Goal: Check status

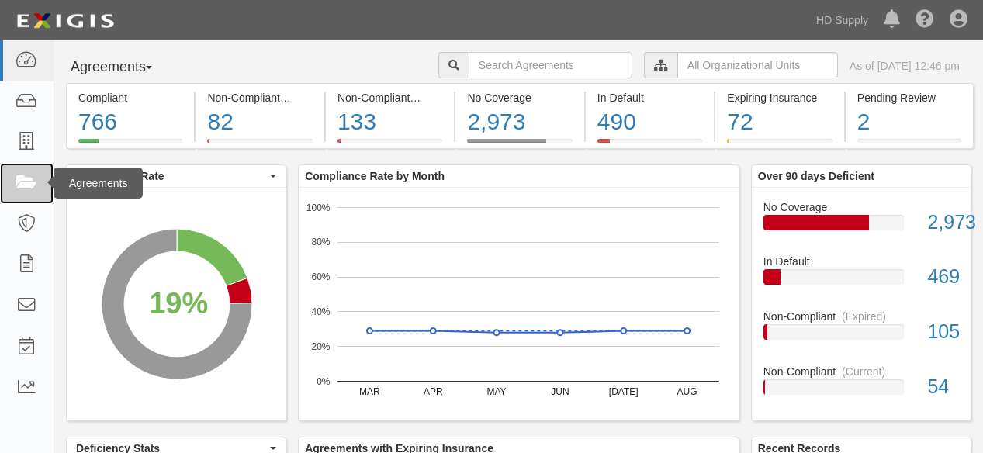
click at [28, 175] on icon at bounding box center [27, 184] width 22 height 18
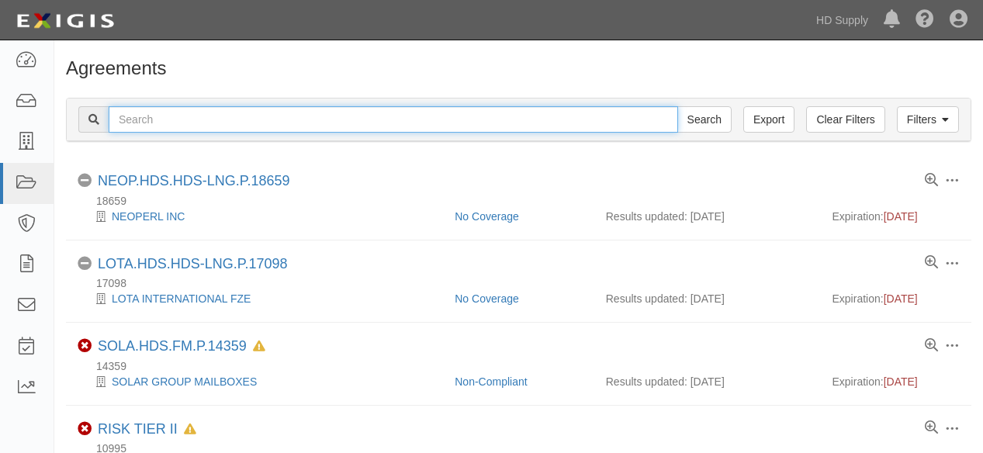
click at [172, 120] on input "text" at bounding box center [393, 119] width 569 height 26
type input "jensen"
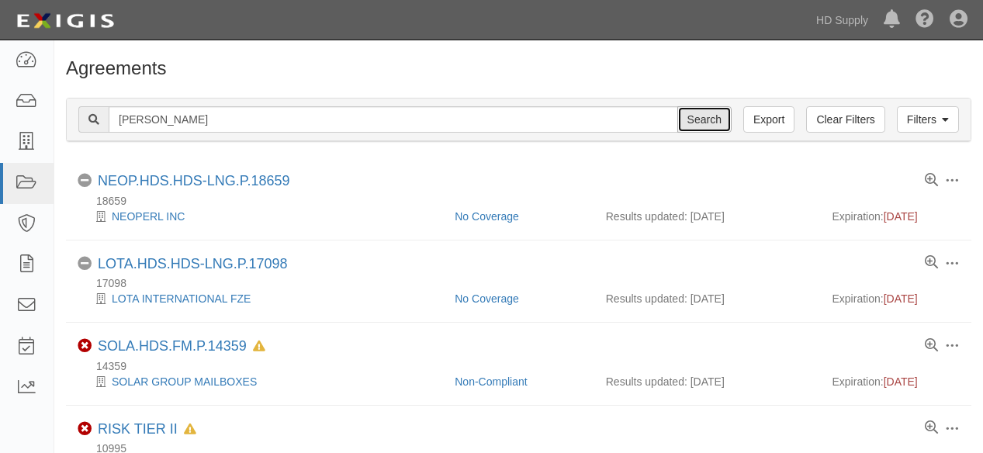
click at [704, 118] on input "Search" at bounding box center [704, 119] width 54 height 26
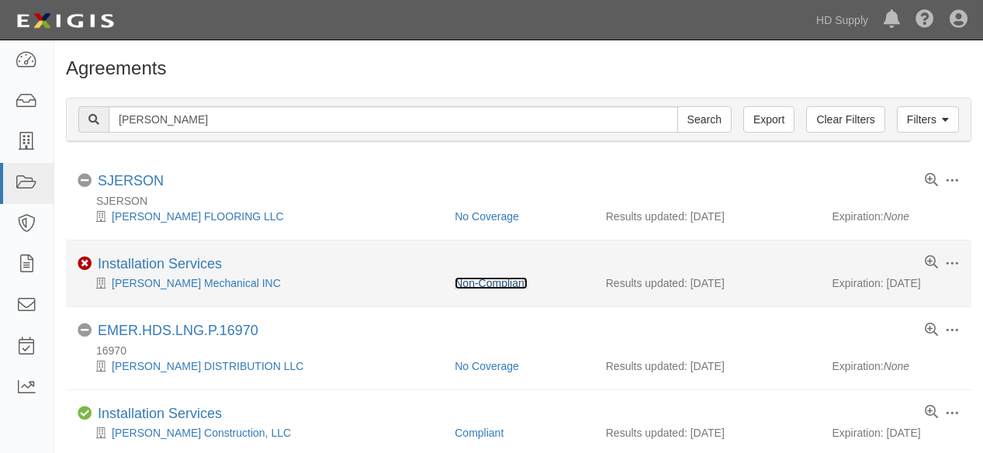
click at [508, 282] on link "Non-Compliant" at bounding box center [491, 283] width 72 height 12
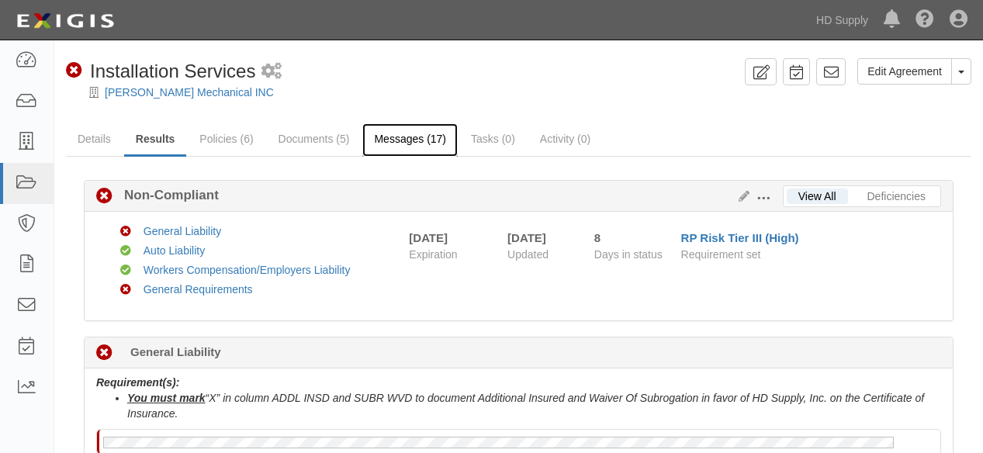
click at [420, 139] on link "Messages (17)" at bounding box center [409, 139] width 95 height 33
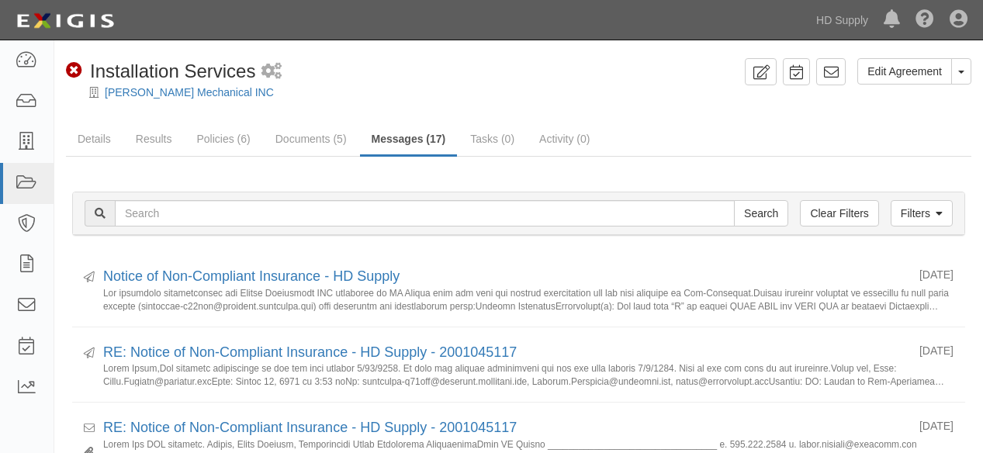
scroll to position [172, 0]
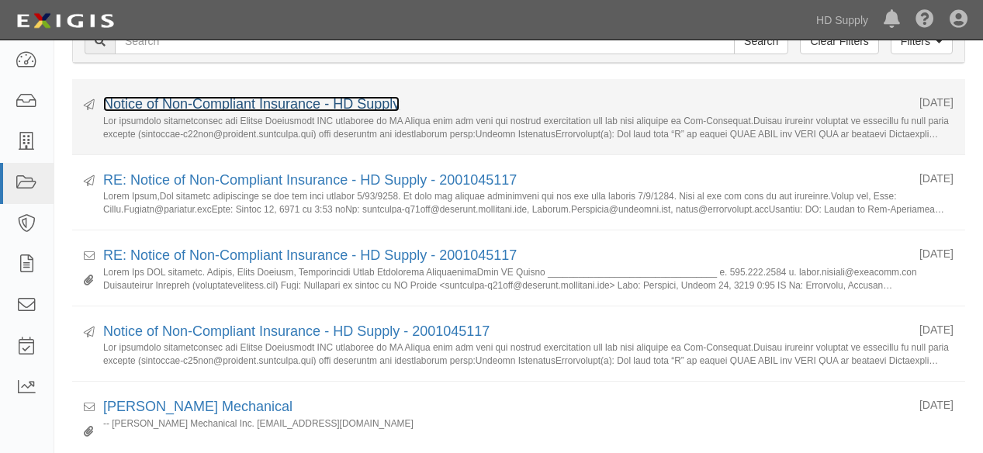
click at [202, 99] on link "Notice of Non-Compliant Insurance - HD Supply" at bounding box center [251, 104] width 296 height 16
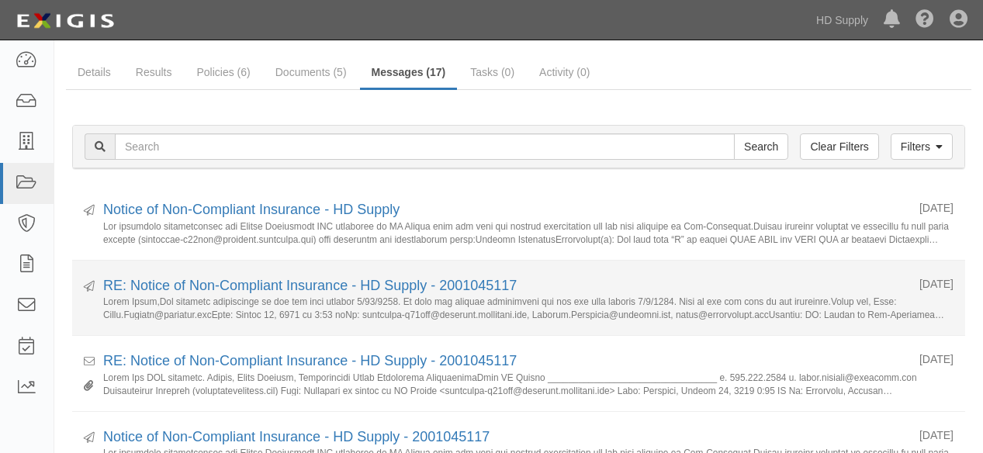
scroll to position [0, 0]
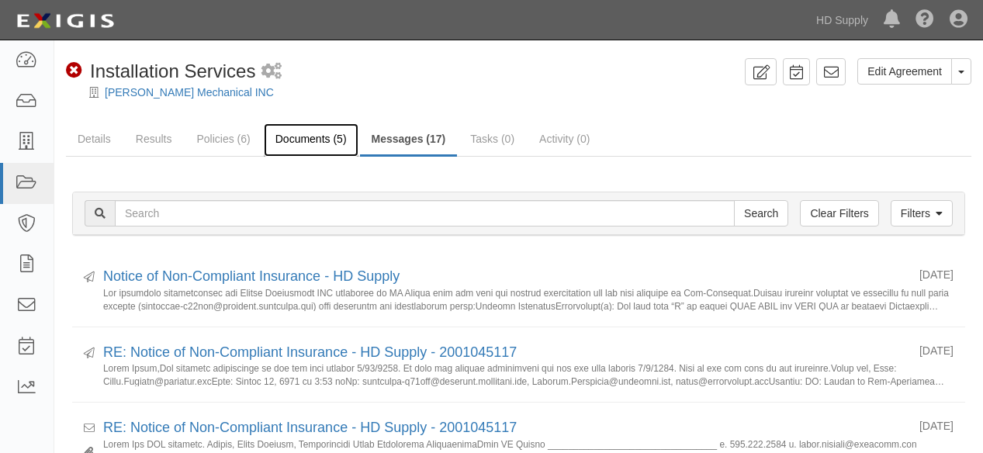
click at [292, 141] on link "Documents (5)" at bounding box center [311, 139] width 95 height 33
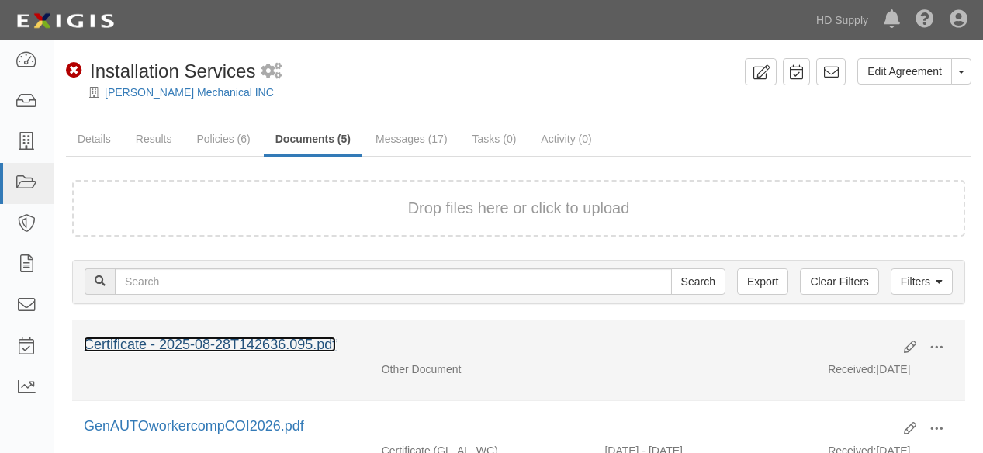
click at [263, 340] on link "Certificate - 2025-08-28T142636.095.pdf" at bounding box center [210, 345] width 252 height 16
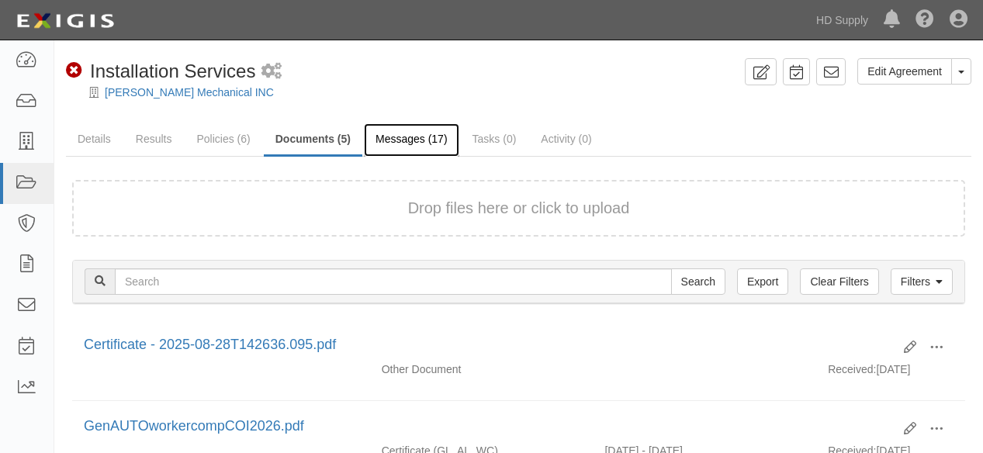
click at [406, 137] on link "Messages (17)" at bounding box center [411, 139] width 95 height 33
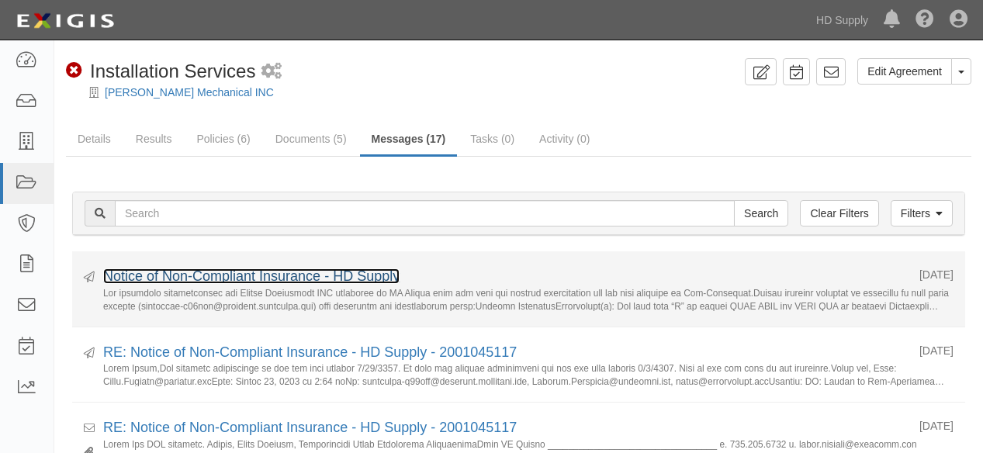
click at [266, 271] on link "Notice of Non-Compliant Insurance - HD Supply" at bounding box center [251, 276] width 296 height 16
